Goal: Obtain resource: Download file/media

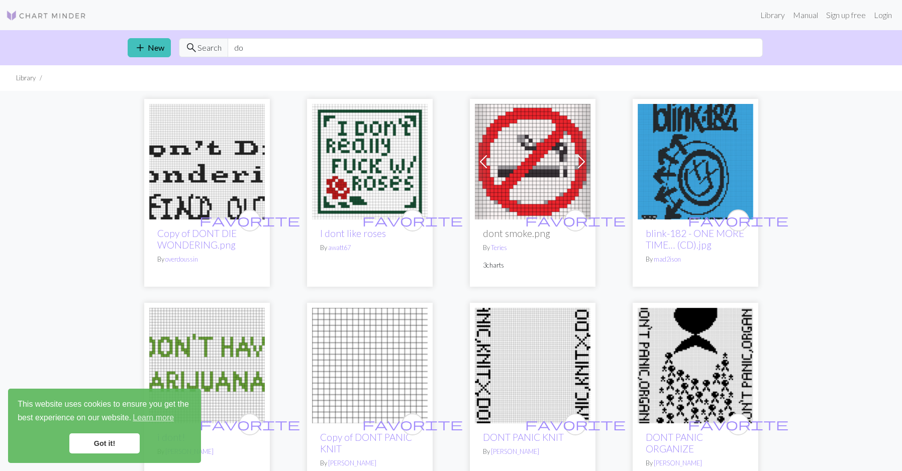
type input "d"
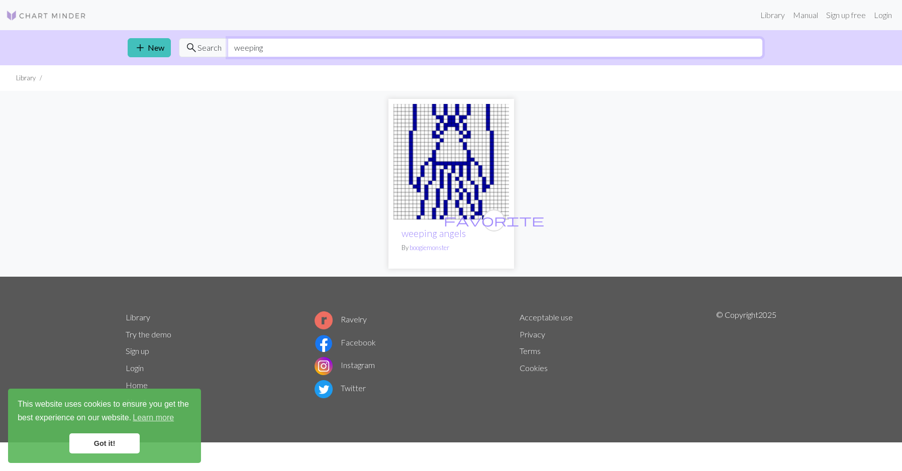
drag, startPoint x: 257, startPoint y: 44, endPoint x: 225, endPoint y: 43, distance: 32.2
click at [228, 43] on input "weeping" at bounding box center [495, 47] width 535 height 19
type input "hufflepuff"
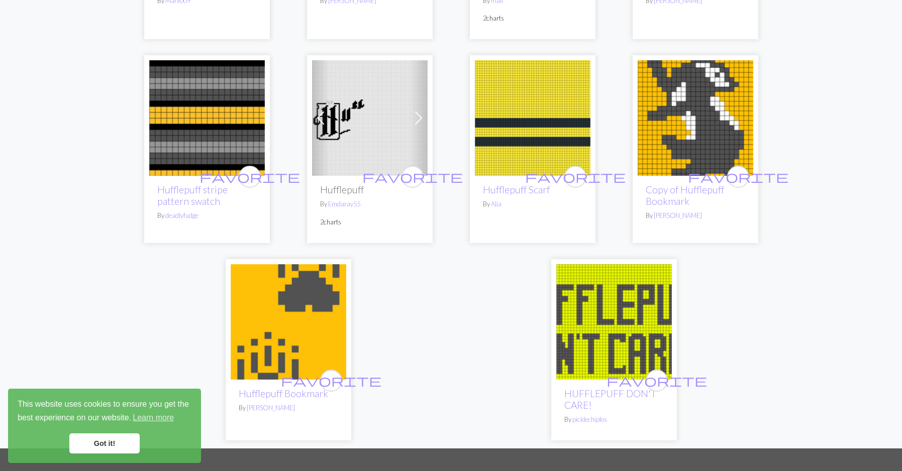
scroll to position [687, 0]
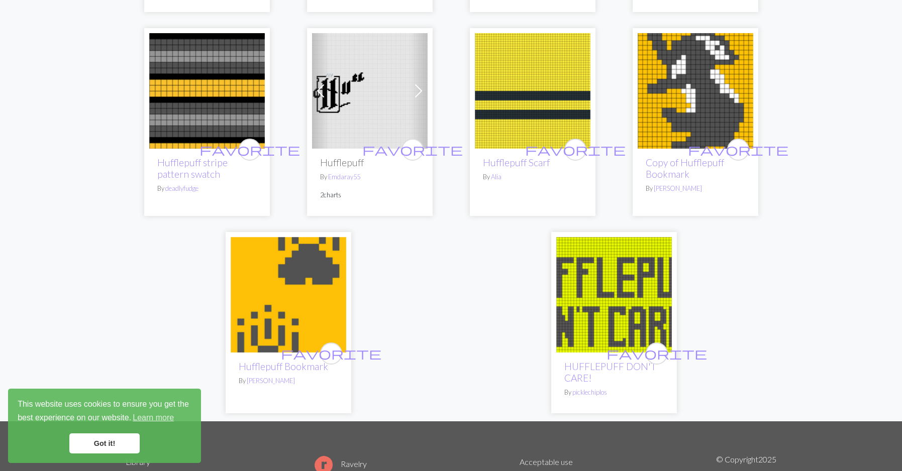
click at [274, 302] on img at bounding box center [289, 295] width 116 height 116
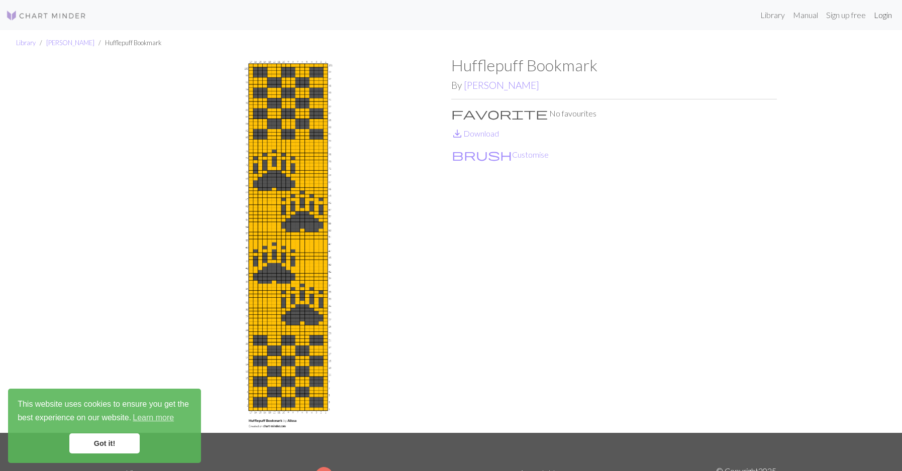
click at [876, 16] on link "Login" at bounding box center [883, 15] width 26 height 20
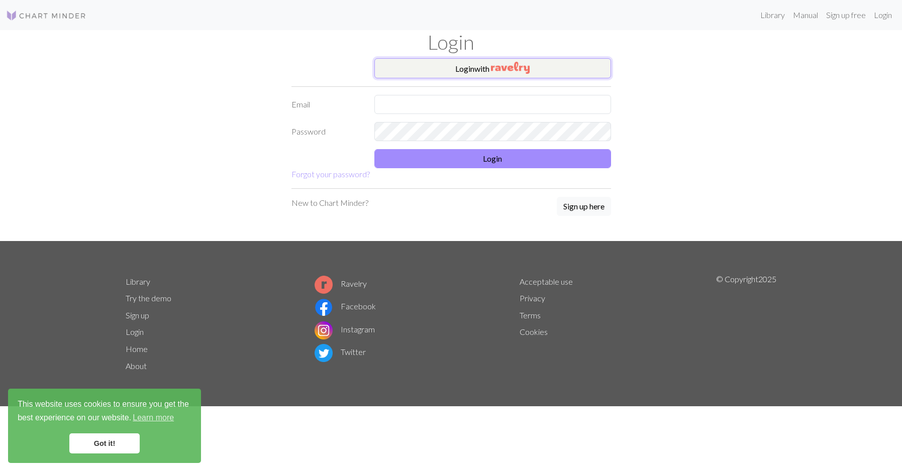
click at [497, 73] on img "button" at bounding box center [510, 68] width 39 height 12
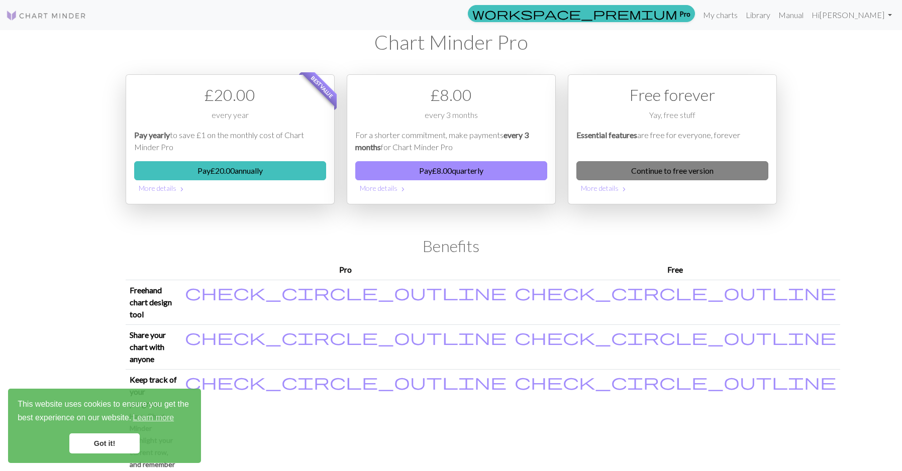
click at [633, 177] on link "Continue to free version" at bounding box center [672, 170] width 192 height 19
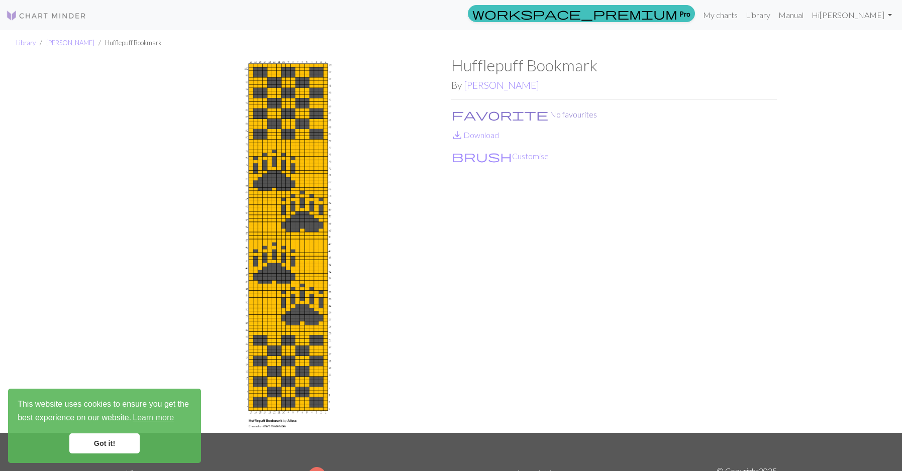
click at [478, 111] on button "favorite No favourites" at bounding box center [524, 114] width 146 height 13
click at [480, 139] on link "save_alt Download" at bounding box center [475, 135] width 48 height 10
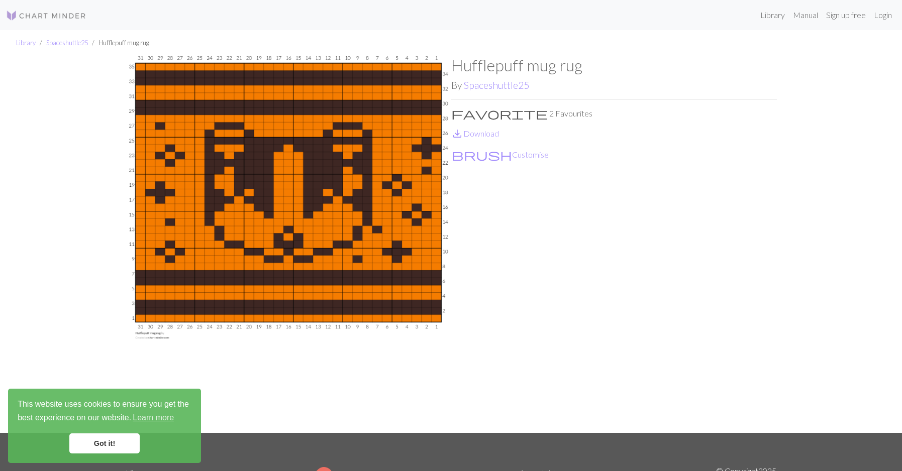
click at [468, 117] on p "favorite 2 Favourites" at bounding box center [614, 114] width 326 height 12
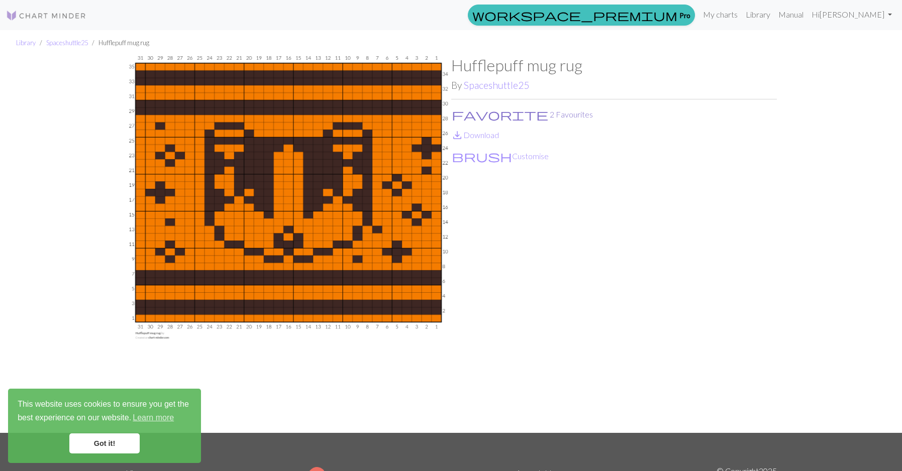
click at [474, 114] on button "favorite 2 Favourites" at bounding box center [522, 114] width 142 height 13
click at [742, 17] on link "My charts" at bounding box center [720, 15] width 43 height 20
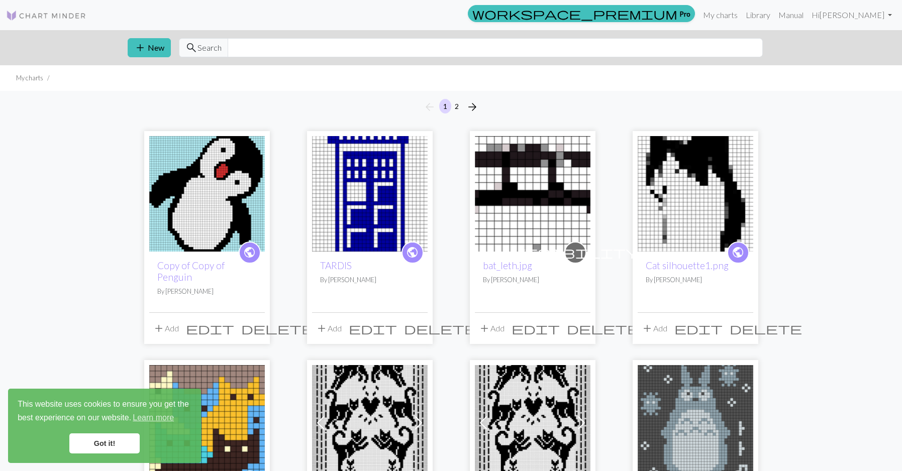
click at [388, 203] on img at bounding box center [370, 194] width 116 height 116
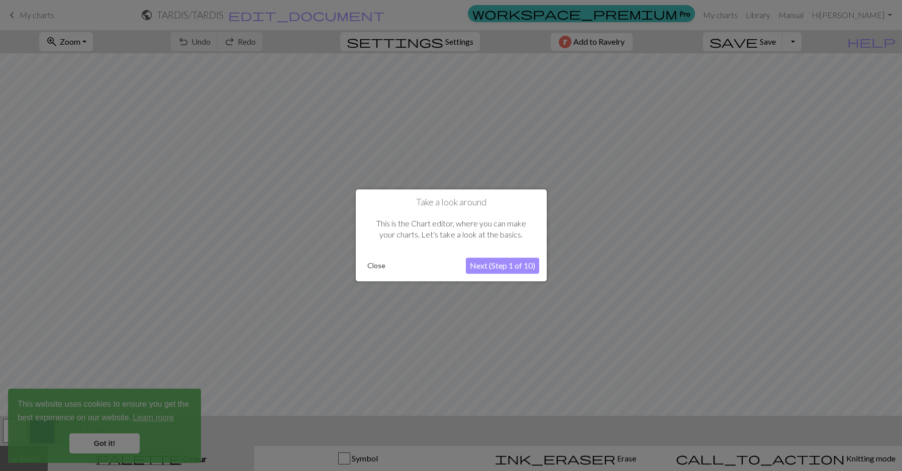
click at [370, 266] on button "Close" at bounding box center [376, 266] width 26 height 15
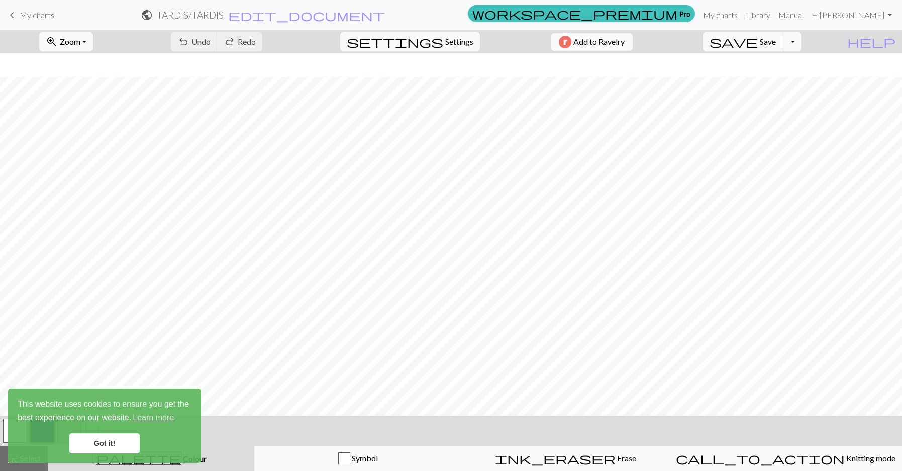
scroll to position [84, 0]
